Goal: Information Seeking & Learning: Check status

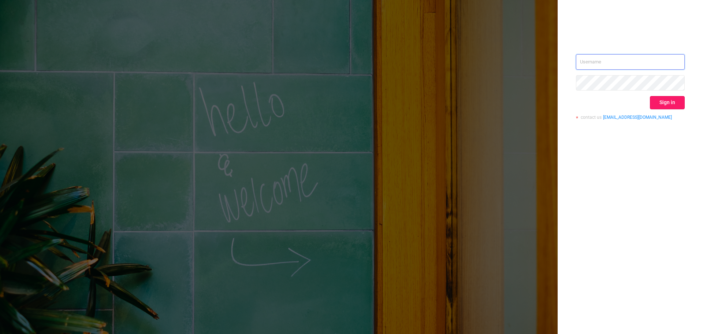
type input "[EMAIL_ADDRESS][DOMAIN_NAME]"
click at [664, 104] on button "Sign in" at bounding box center [667, 102] width 35 height 13
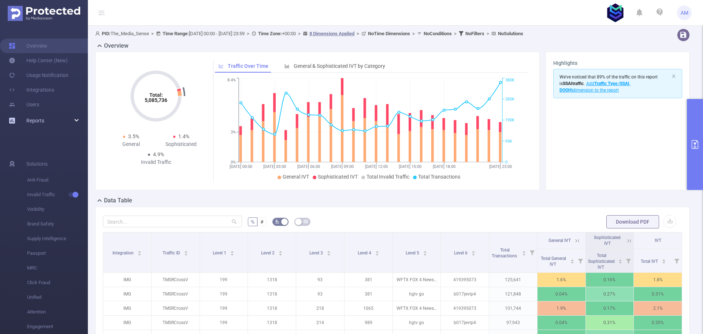
click at [48, 118] on div "Reports" at bounding box center [44, 120] width 88 height 15
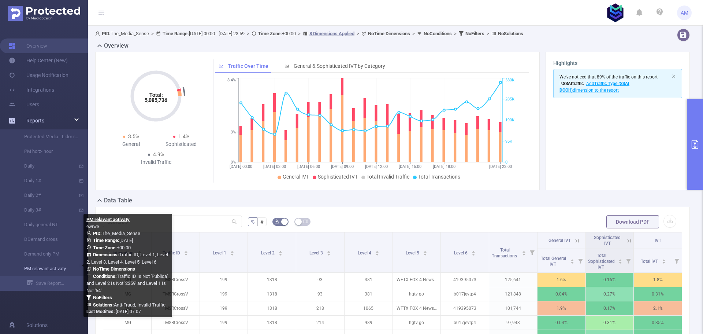
click at [51, 271] on link "PM relavant activaty" at bounding box center [47, 268] width 64 height 15
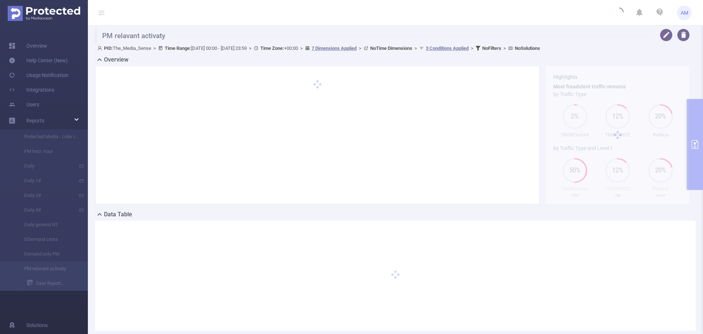
type input "[DATE] 00:00"
type input "[DATE] 23:59"
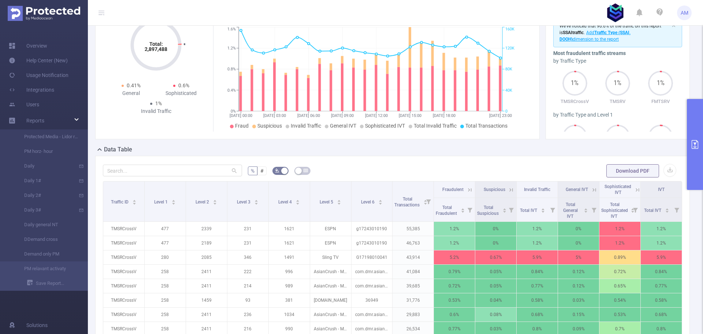
scroll to position [183, 0]
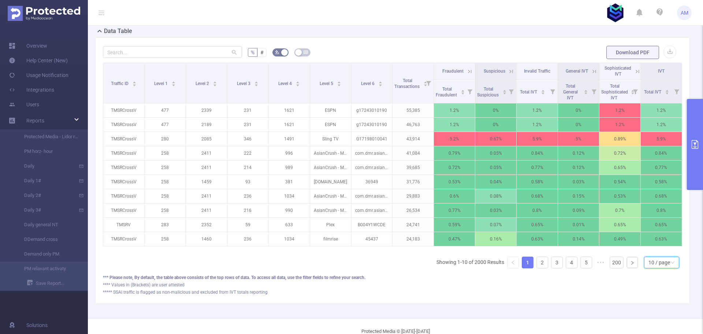
click at [660, 268] on div "10 / page" at bounding box center [660, 262] width 22 height 11
click at [663, 250] on li "50 / page" at bounding box center [655, 255] width 35 height 12
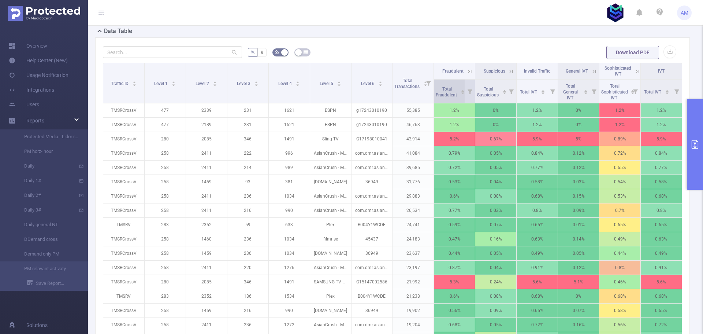
click at [443, 85] on div "Total Fraudulent" at bounding box center [450, 91] width 29 height 13
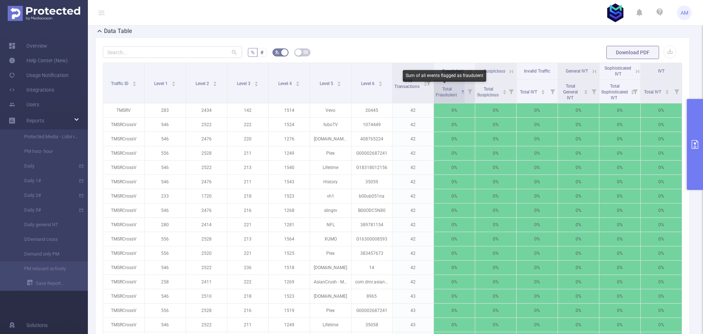
click at [445, 90] on span "Total Fraudulent" at bounding box center [447, 91] width 22 height 11
